Goal: Task Accomplishment & Management: Use online tool/utility

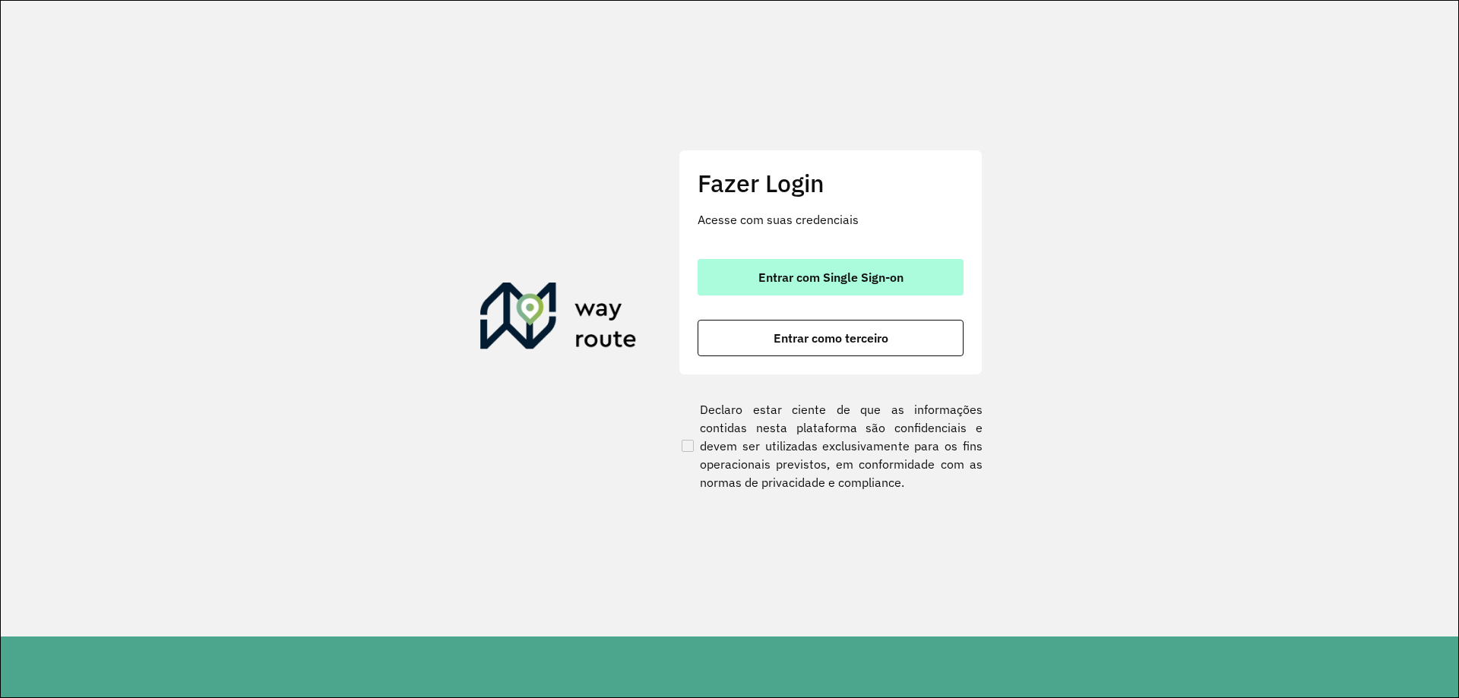
click at [788, 279] on span "Entrar com Single Sign-on" at bounding box center [831, 277] width 145 height 12
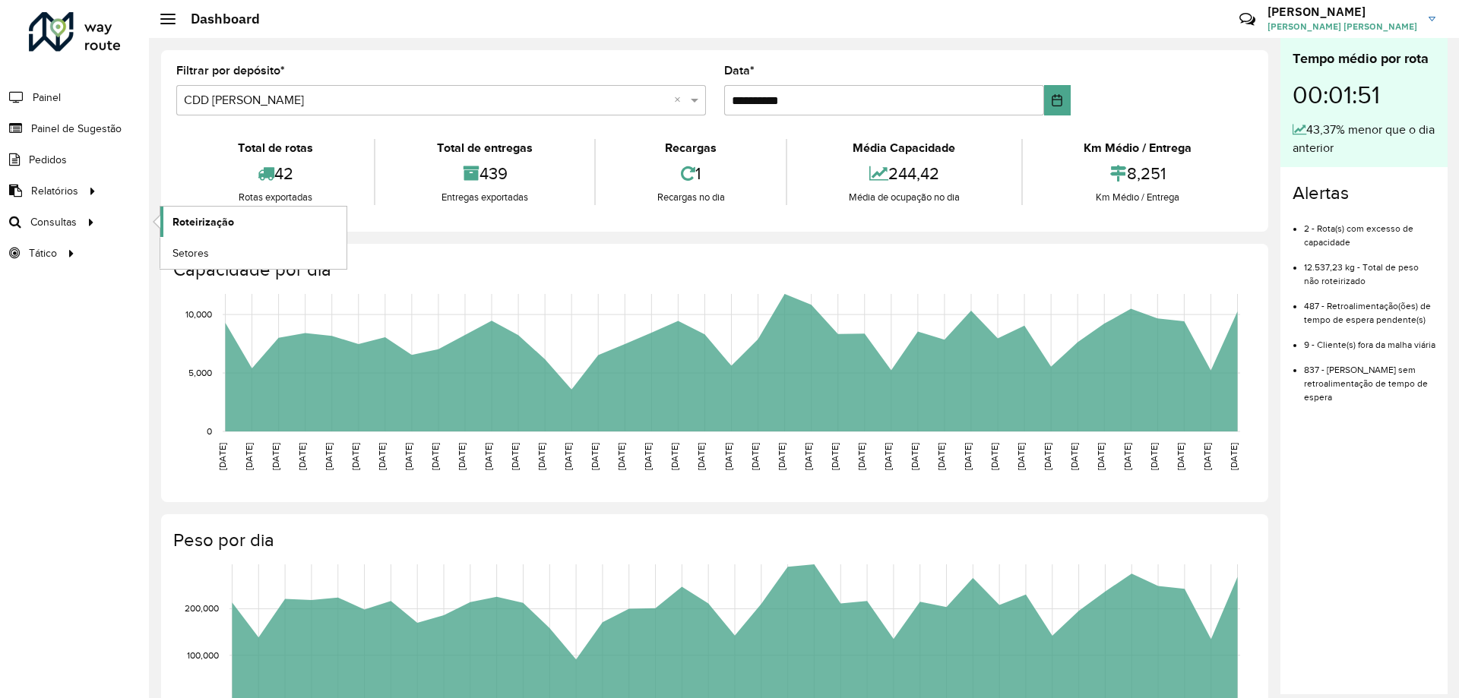
click at [173, 223] on span "Roteirização" at bounding box center [204, 222] width 62 height 16
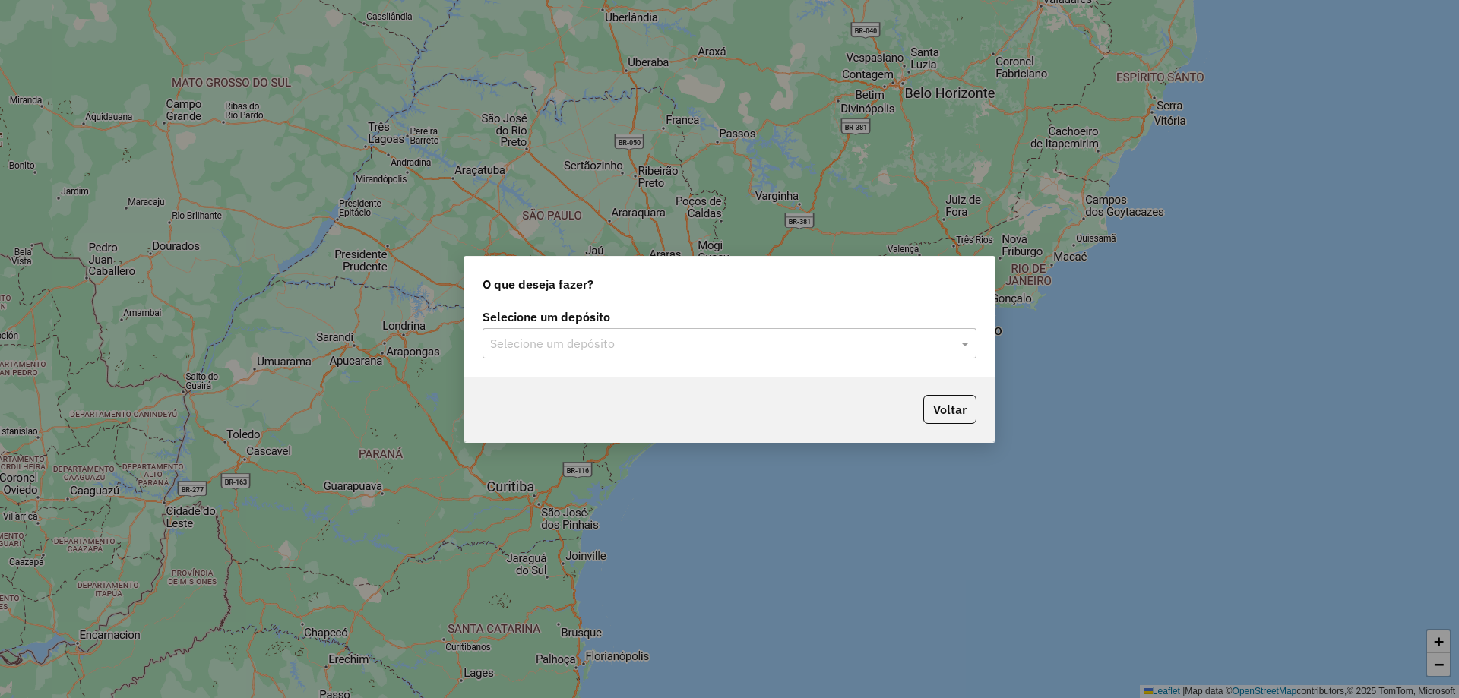
click at [613, 352] on input "text" at bounding box center [714, 344] width 448 height 18
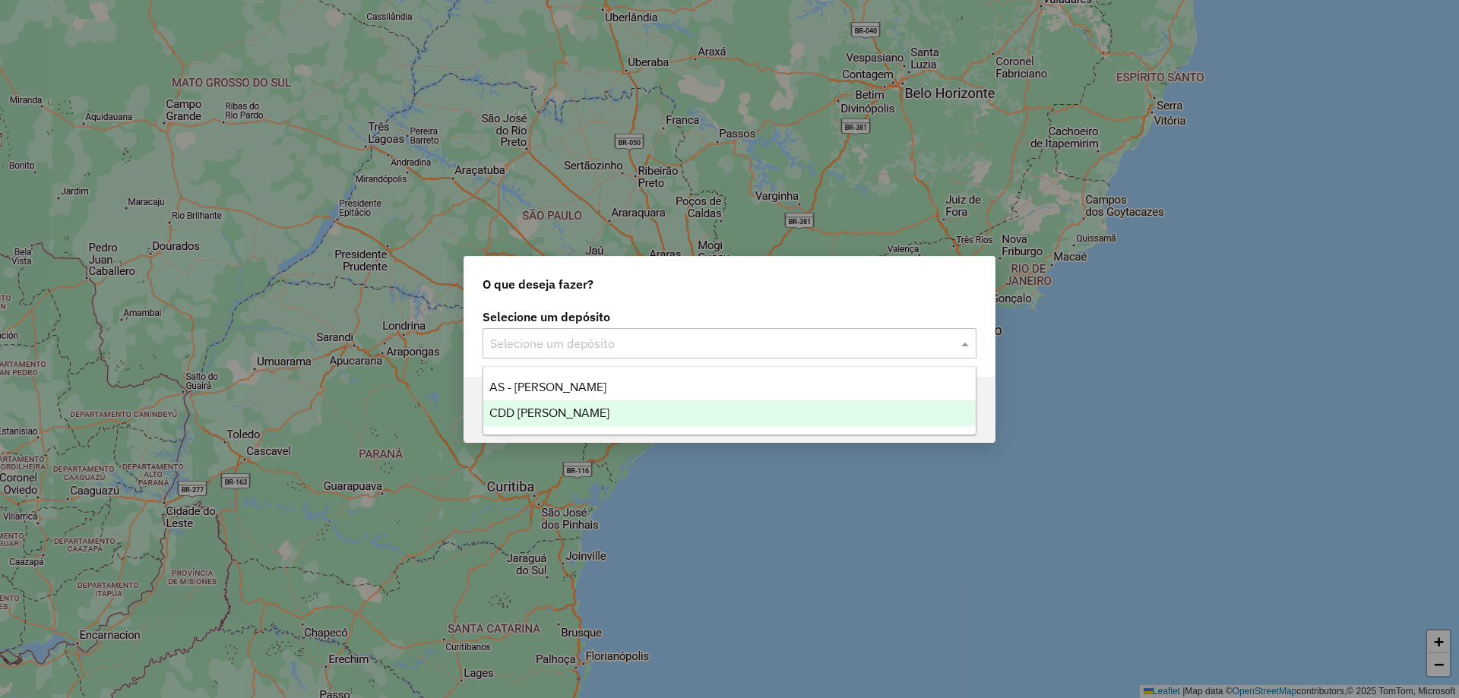
click at [560, 419] on span "CDD [PERSON_NAME]" at bounding box center [549, 413] width 120 height 13
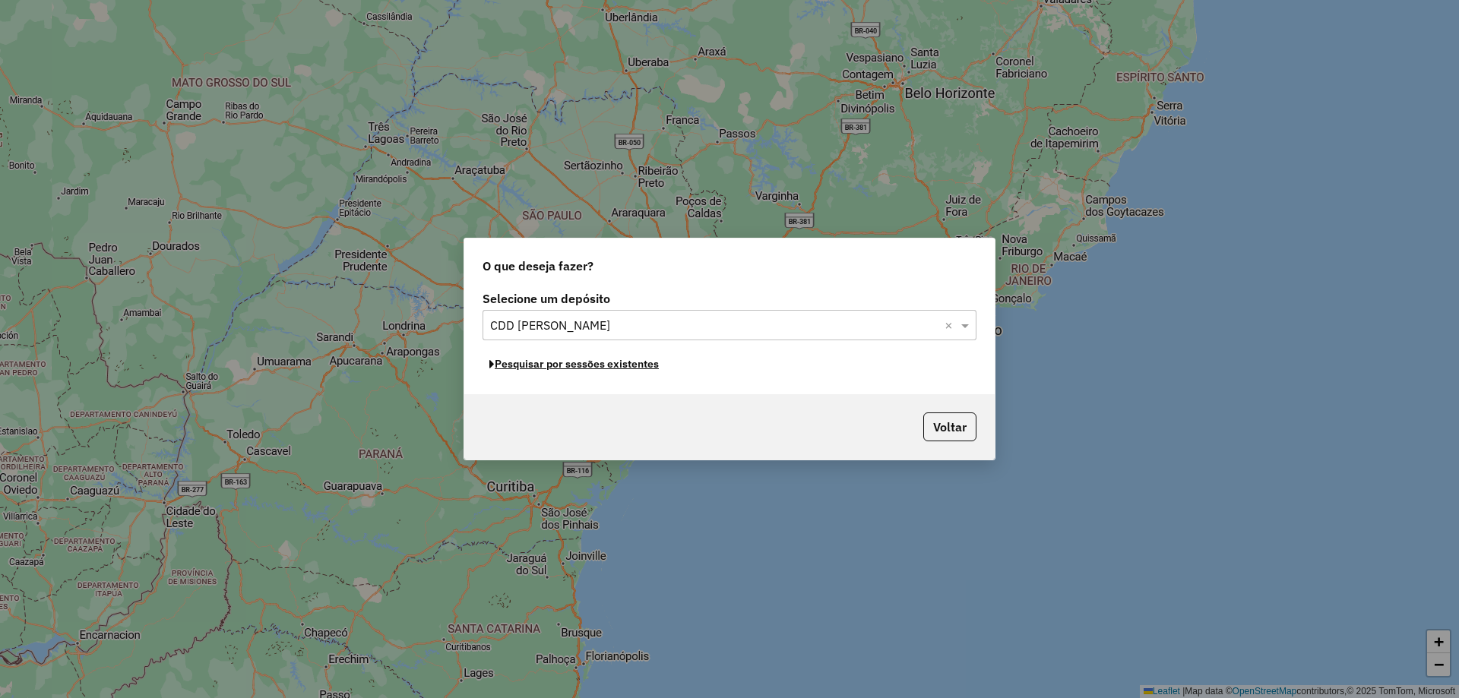
click at [572, 366] on button "Pesquisar por sessões existentes" at bounding box center [574, 365] width 183 height 24
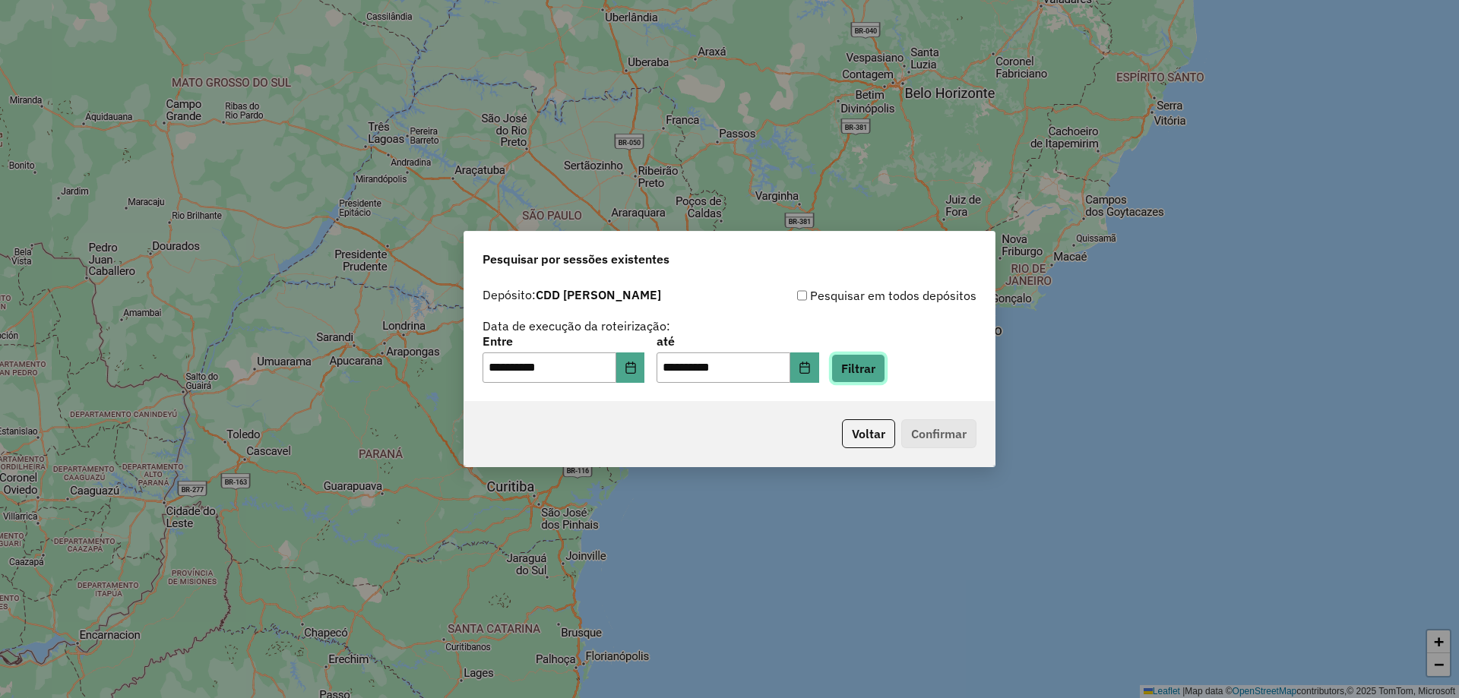
click at [874, 378] on button "Filtrar" at bounding box center [858, 368] width 54 height 29
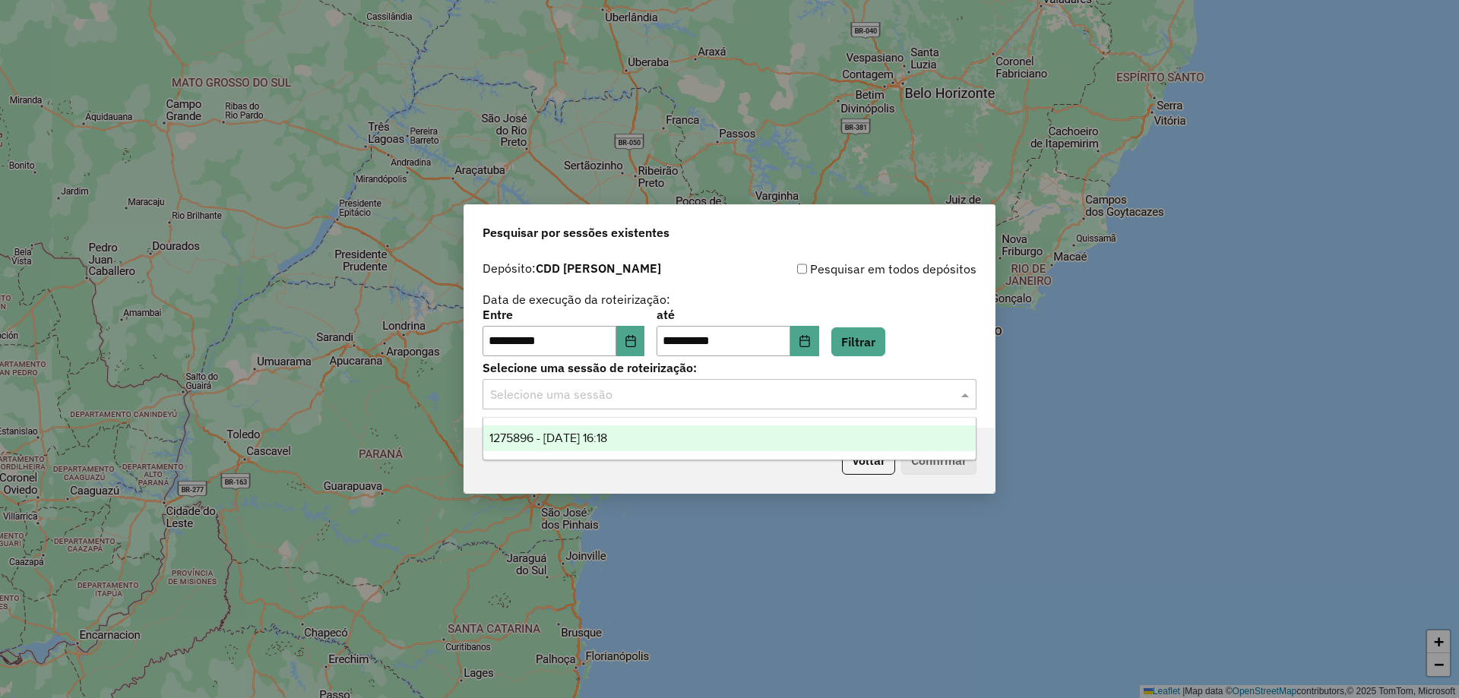
click at [668, 400] on input "text" at bounding box center [714, 395] width 448 height 18
click at [649, 447] on div "1275896 - 15/09/2025 16:18" at bounding box center [729, 439] width 493 height 26
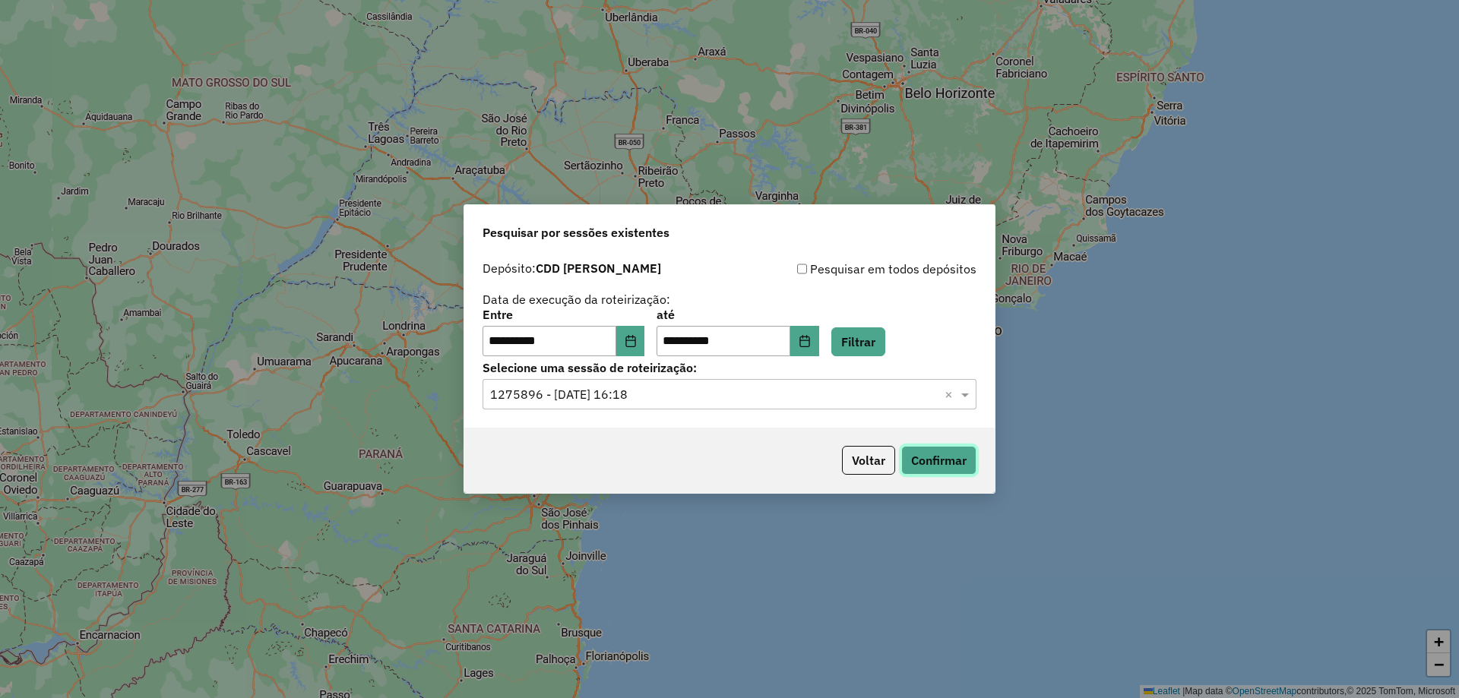
click at [935, 462] on button "Confirmar" at bounding box center [938, 460] width 75 height 29
click at [927, 453] on button "Confirmar" at bounding box center [938, 460] width 75 height 29
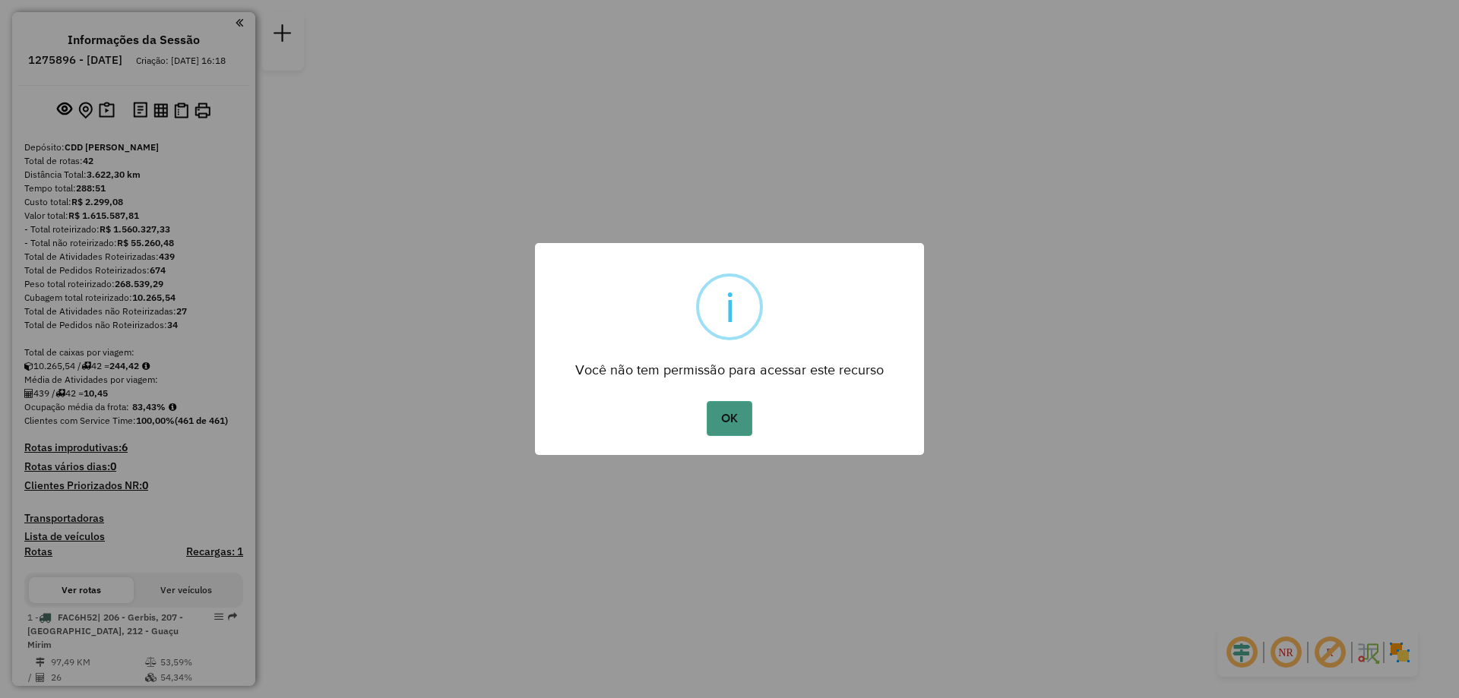
click at [736, 423] on button "OK" at bounding box center [729, 418] width 45 height 35
click at [740, 428] on button "OK" at bounding box center [729, 418] width 45 height 35
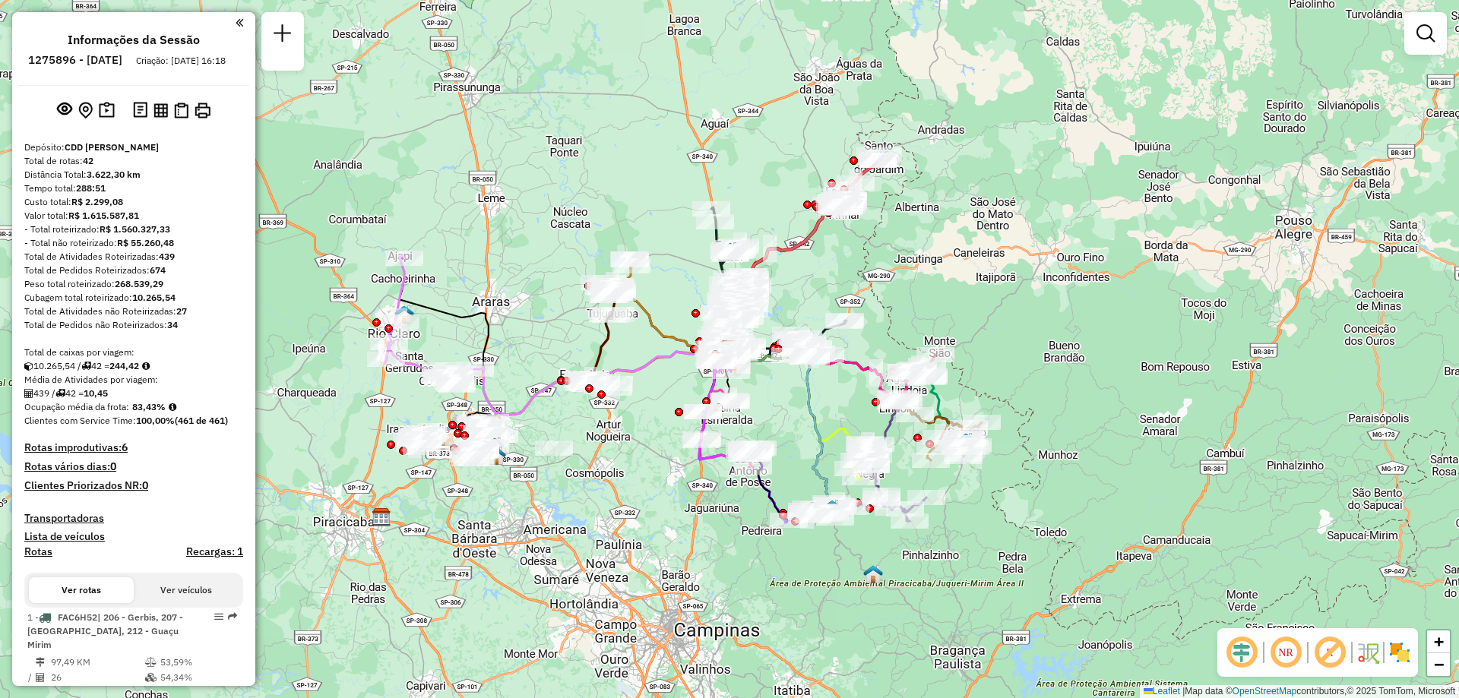
scroll to position [3275, 0]
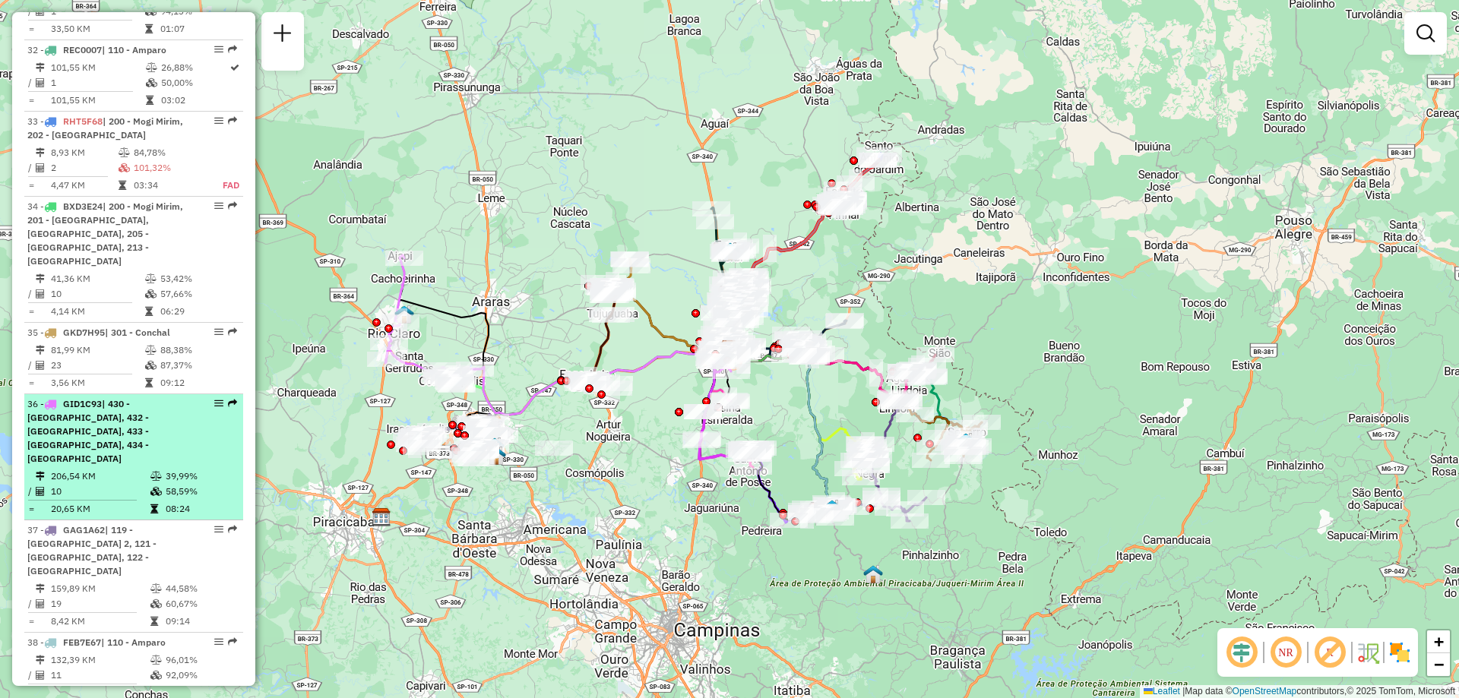
click at [116, 469] on td "206,54 KM" at bounding box center [100, 476] width 100 height 15
select select "**********"
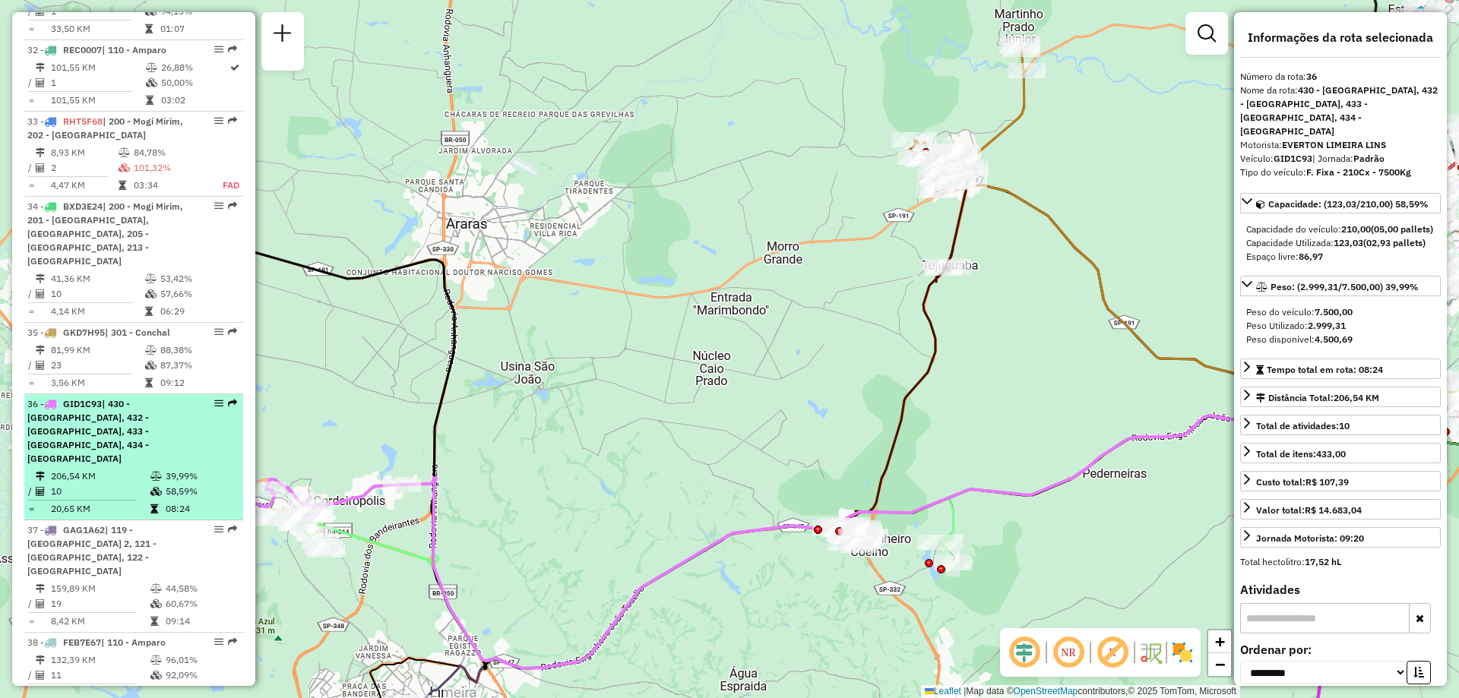
click at [215, 399] on em at bounding box center [218, 403] width 9 height 9
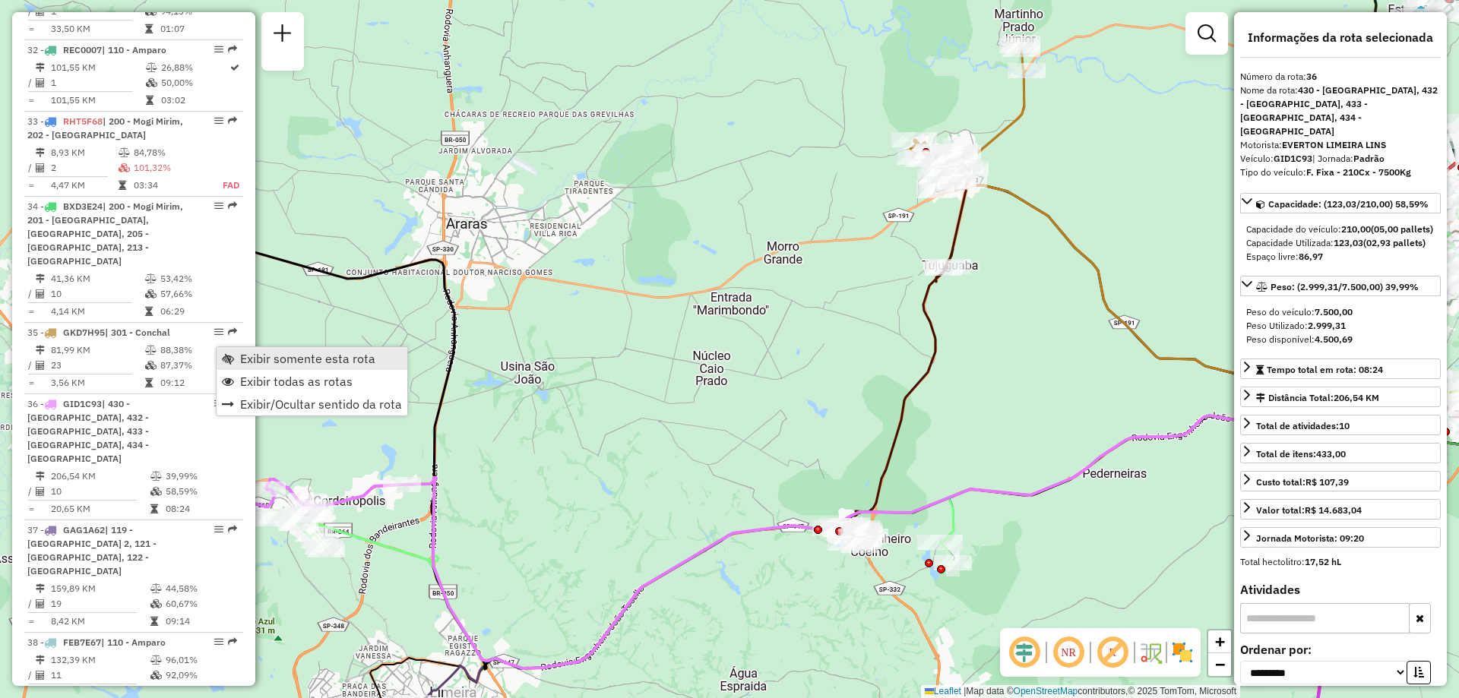
click at [249, 361] on span "Exibir somente esta rota" at bounding box center [307, 359] width 135 height 12
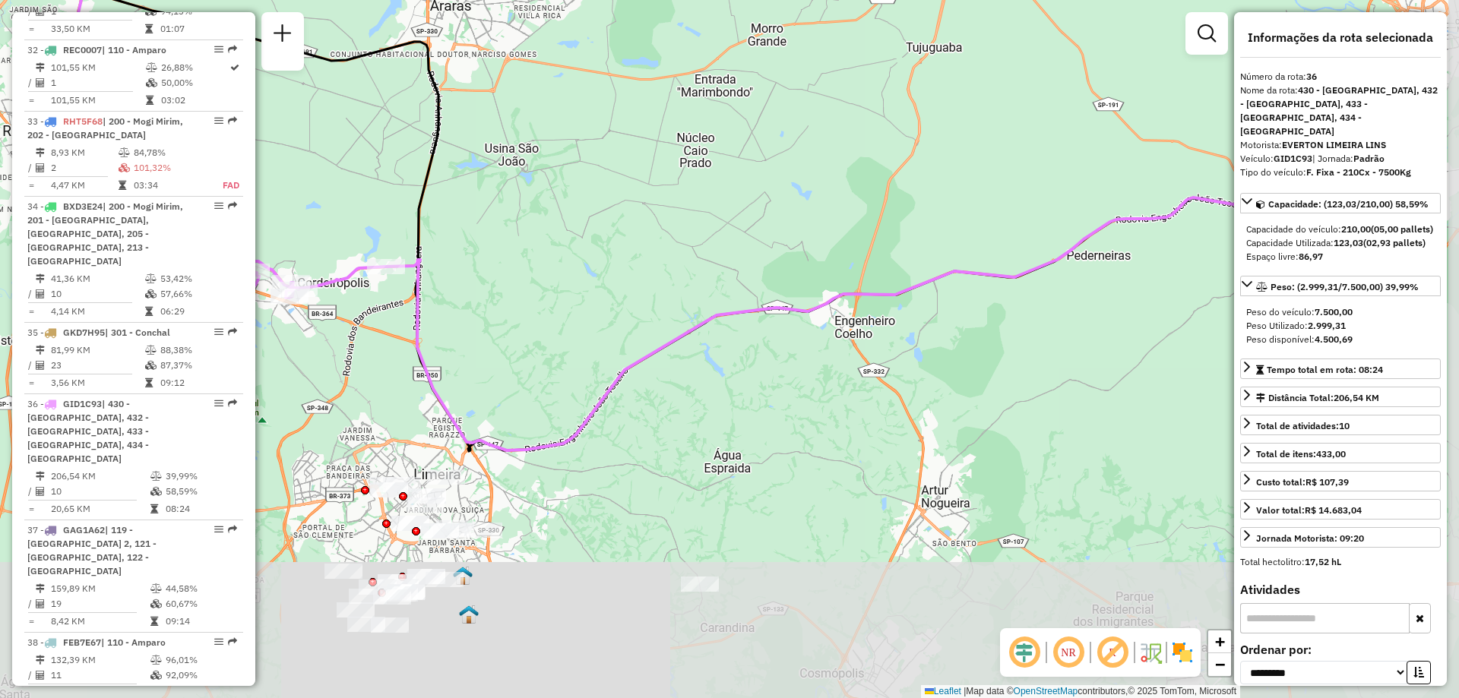
drag, startPoint x: 658, startPoint y: 493, endPoint x: 641, endPoint y: 213, distance: 281.0
click at [641, 213] on div "Janela de atendimento Grade de atendimento Capacidade Transportadoras Veículos …" at bounding box center [729, 349] width 1459 height 698
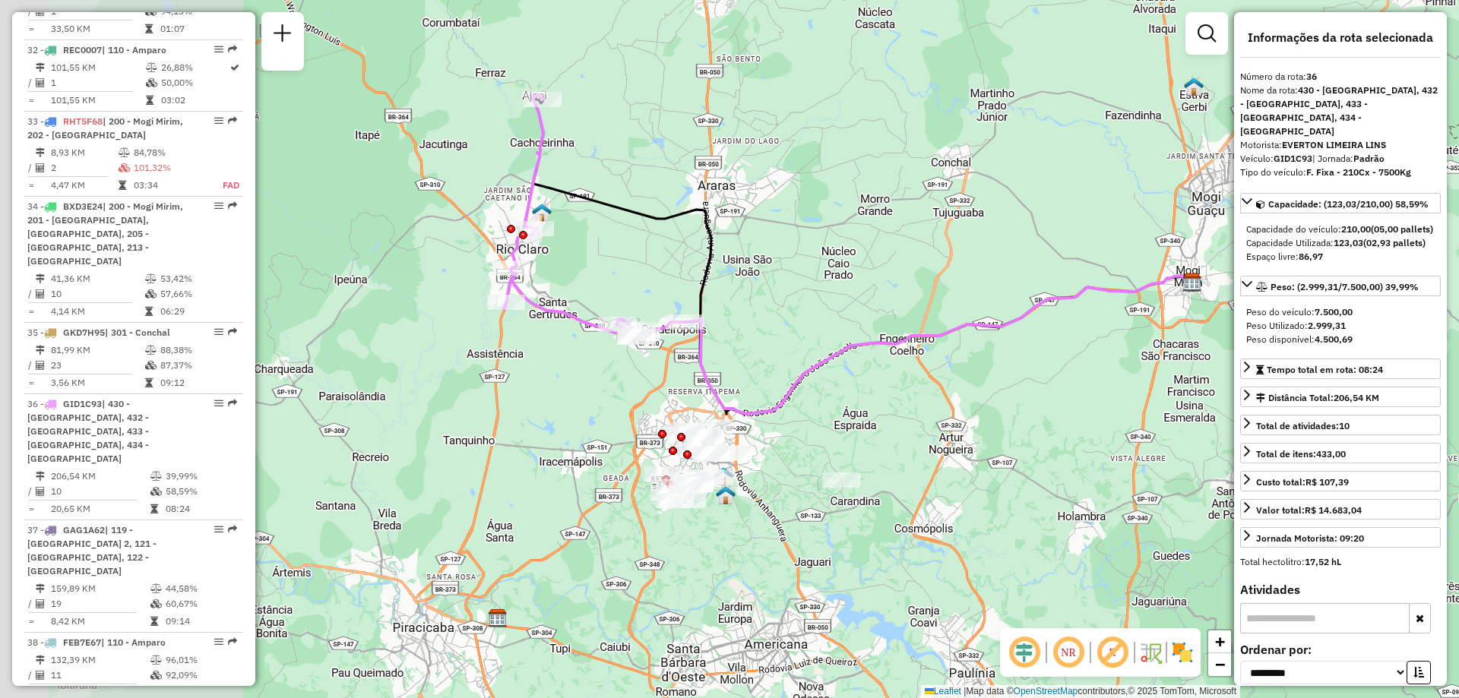
drag, startPoint x: 476, startPoint y: 328, endPoint x: 734, endPoint y: 394, distance: 266.6
click at [734, 394] on div "Janela de atendimento Grade de atendimento Capacidade Transportadoras Veículos …" at bounding box center [729, 349] width 1459 height 698
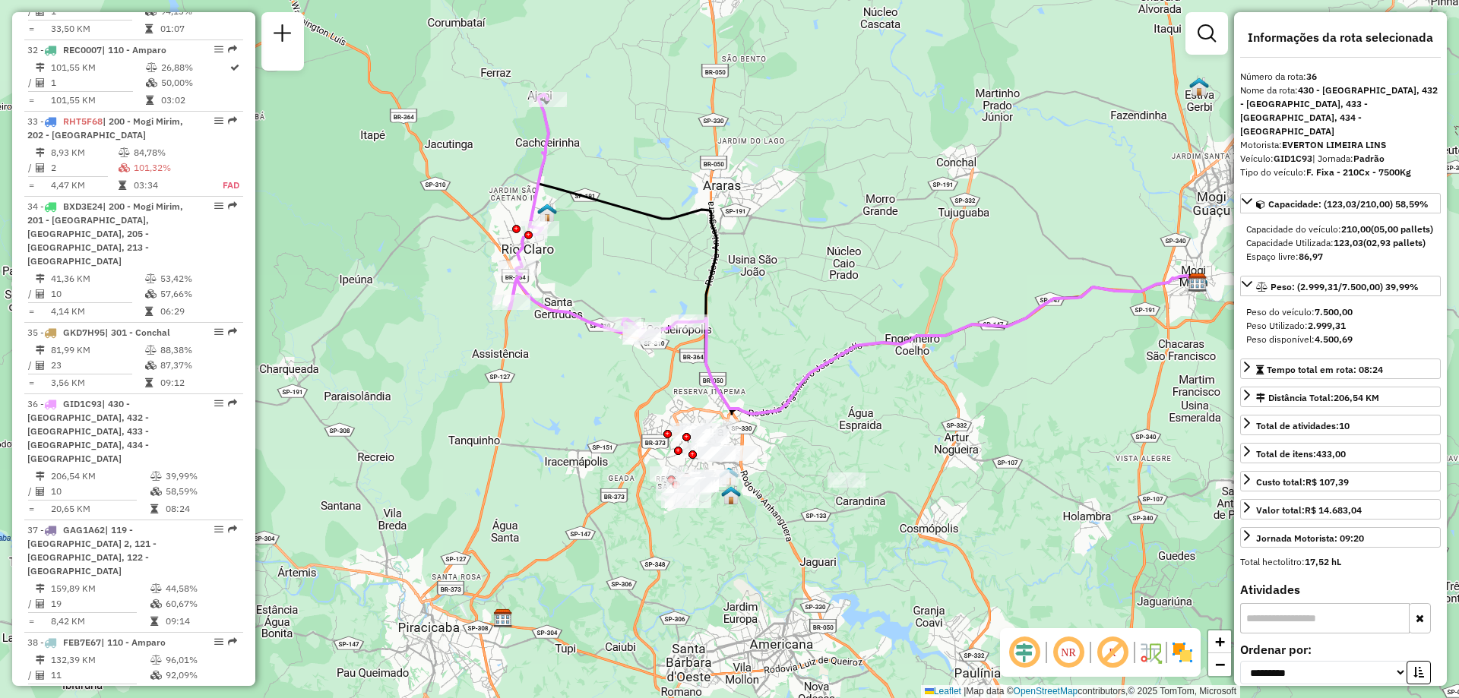
click at [1153, 654] on img at bounding box center [1151, 653] width 24 height 24
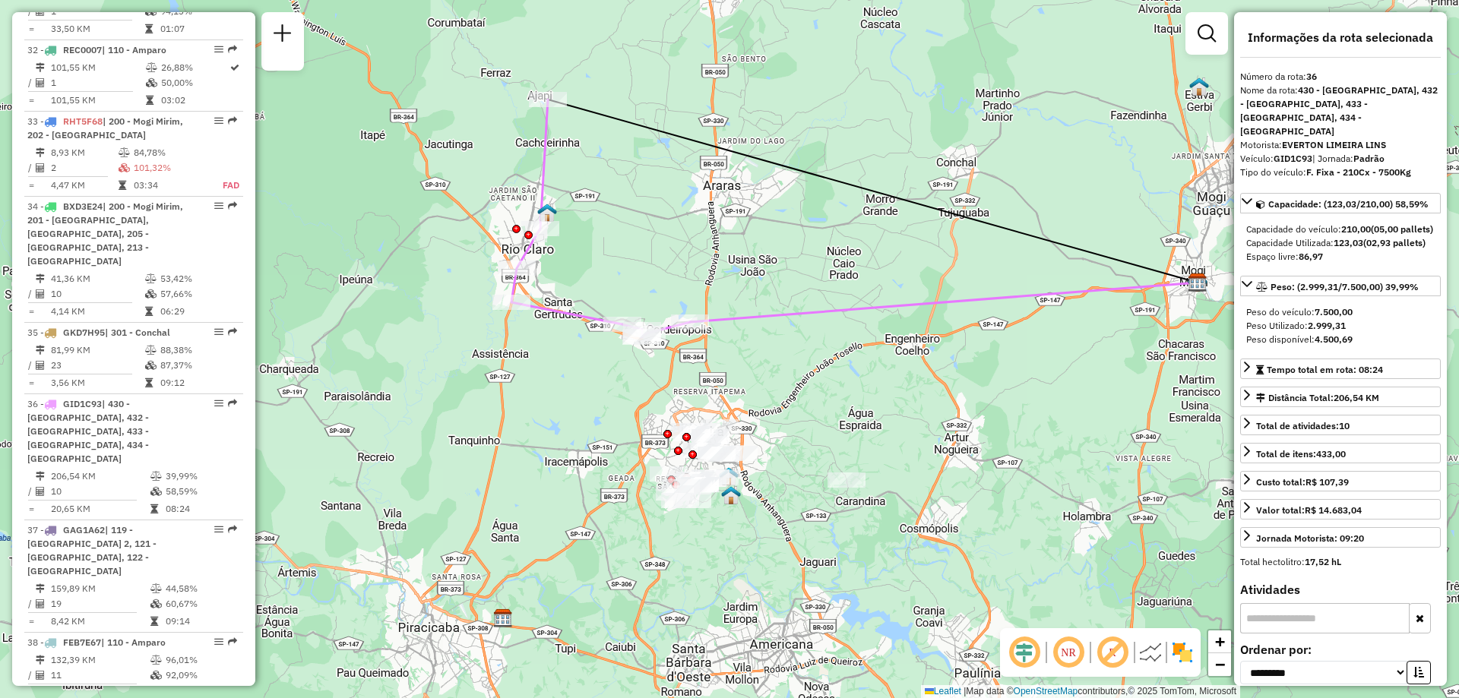
click at [1153, 654] on img at bounding box center [1151, 653] width 24 height 24
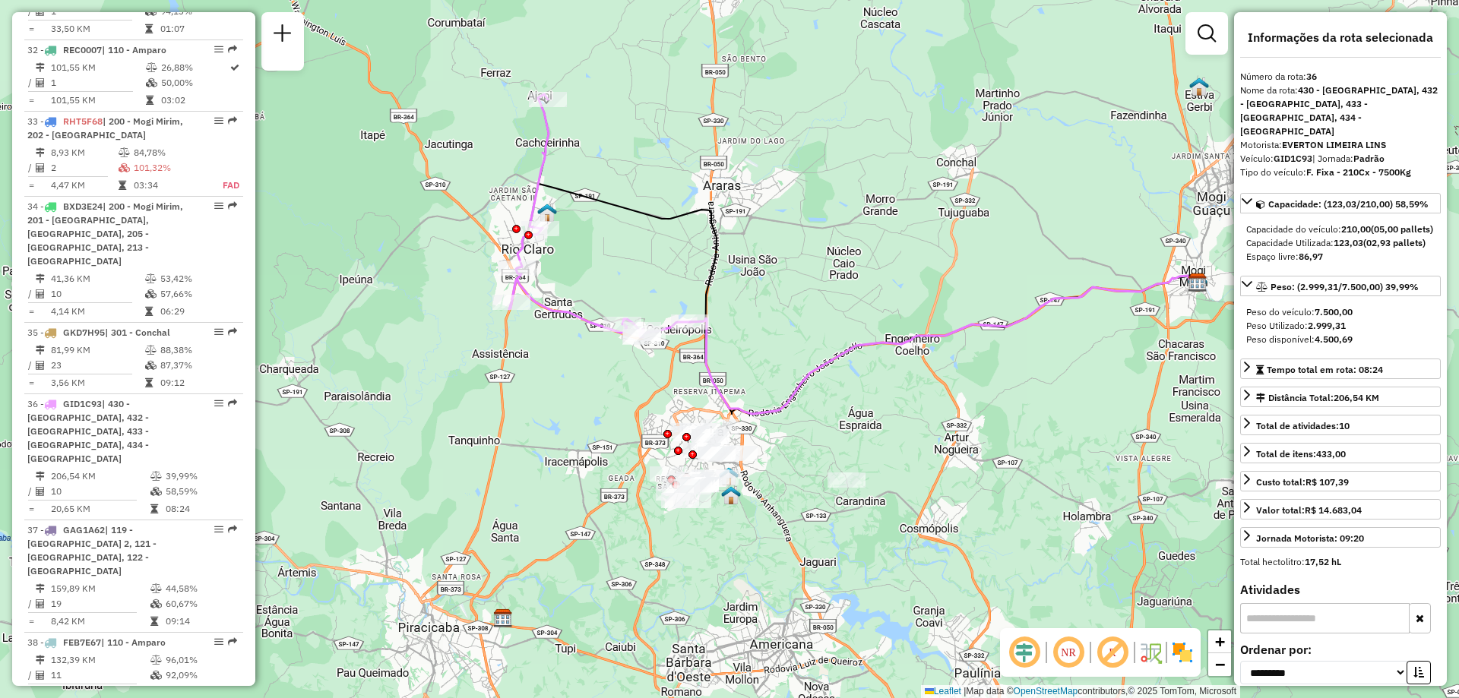
click at [1177, 649] on img at bounding box center [1182, 653] width 24 height 24
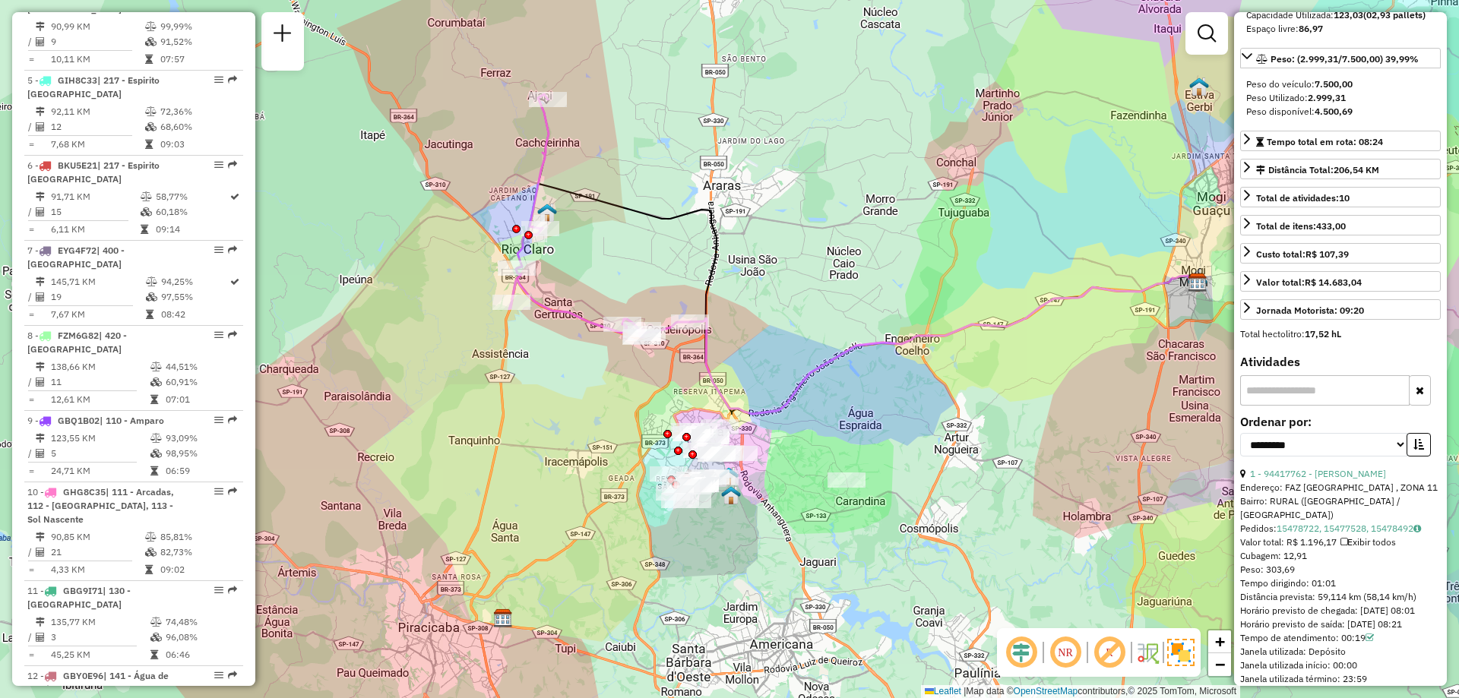
scroll to position [0, 0]
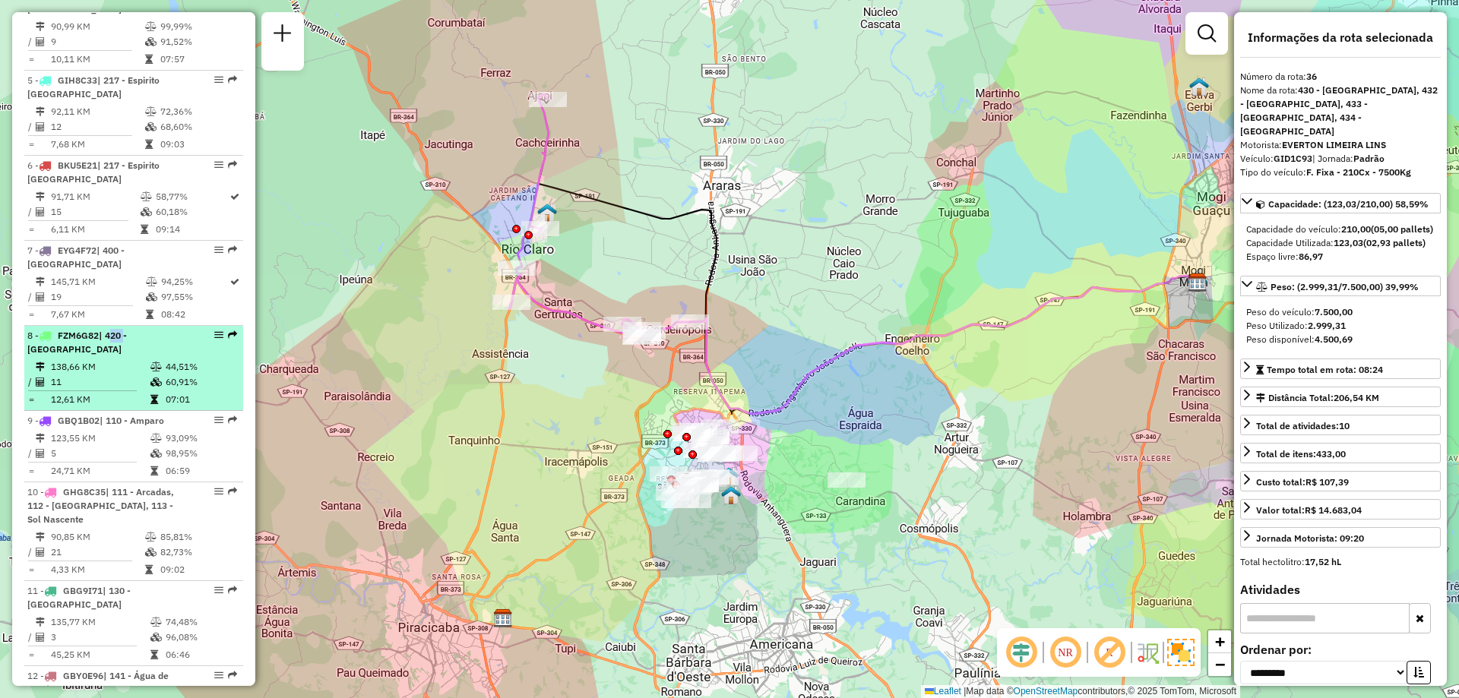
drag, startPoint x: 112, startPoint y: 345, endPoint x: 122, endPoint y: 349, distance: 10.6
click at [122, 349] on span "| 420 - [GEOGRAPHIC_DATA]" at bounding box center [77, 342] width 100 height 25
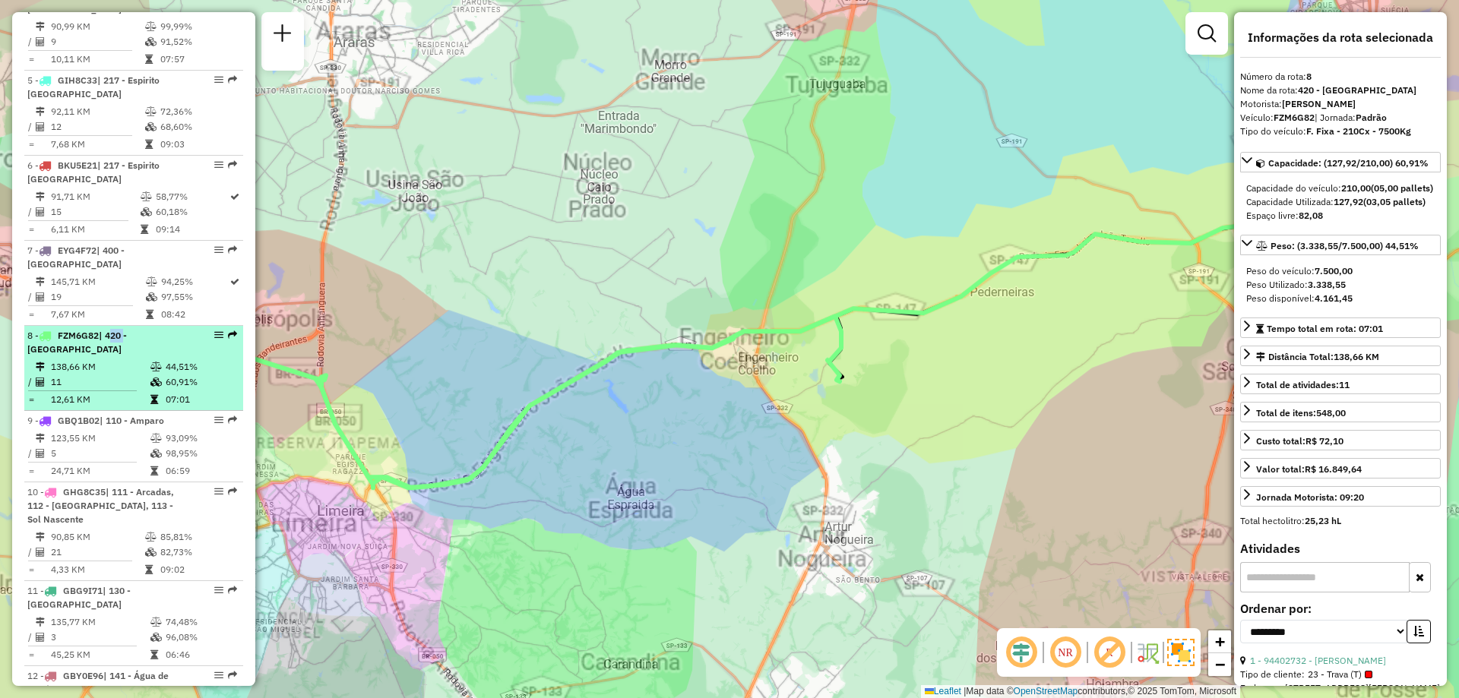
click at [123, 353] on span "| 420 - [GEOGRAPHIC_DATA]" at bounding box center [77, 342] width 100 height 25
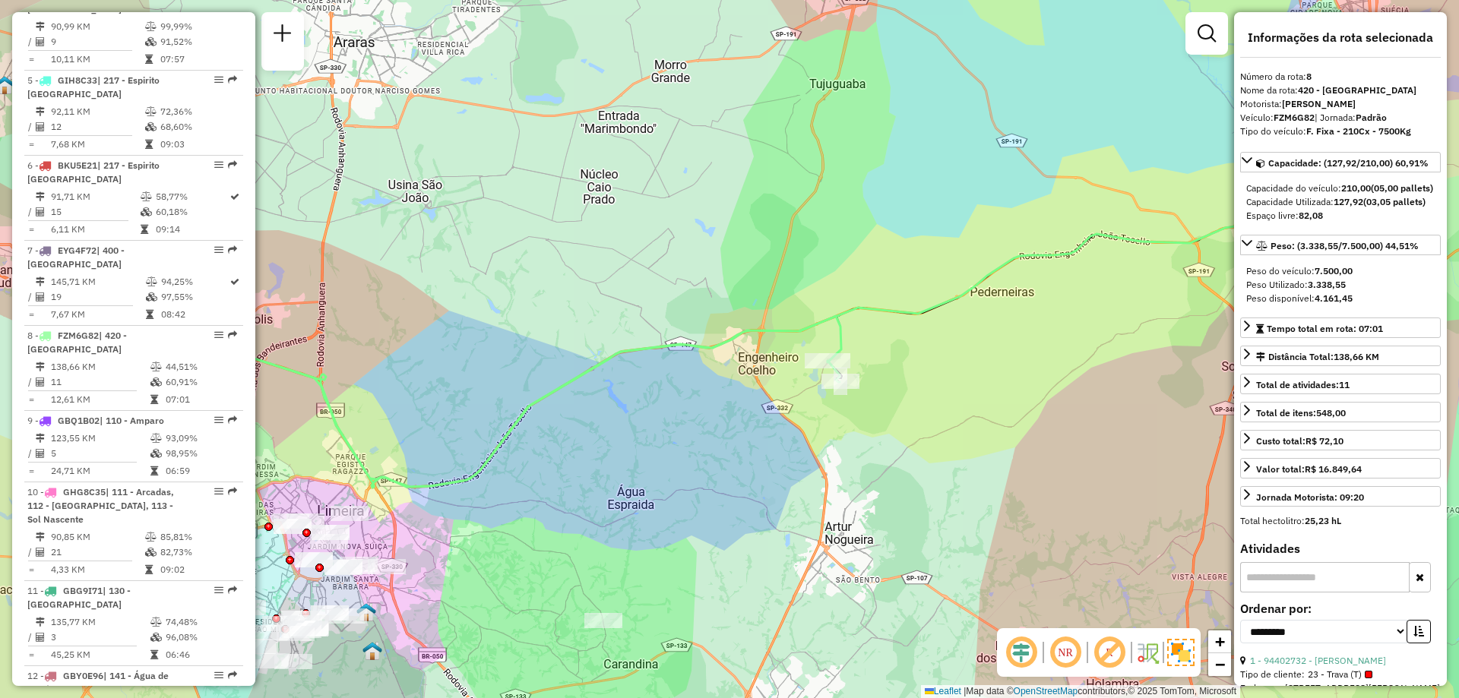
drag, startPoint x: 1299, startPoint y: 87, endPoint x: 1388, endPoint y: 93, distance: 89.1
click at [1388, 93] on div "Nome da rota: 420 - [GEOGRAPHIC_DATA]" at bounding box center [1340, 91] width 201 height 14
copy div "420 - [GEOGRAPHIC_DATA]"
